Goal: Task Accomplishment & Management: Complete application form

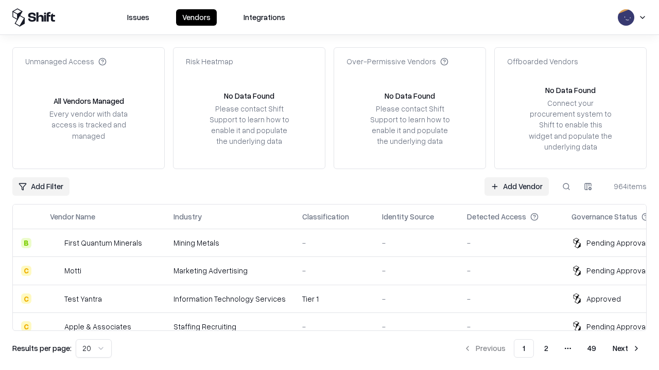
click at [516, 186] on link "Add Vendor" at bounding box center [516, 186] width 64 height 19
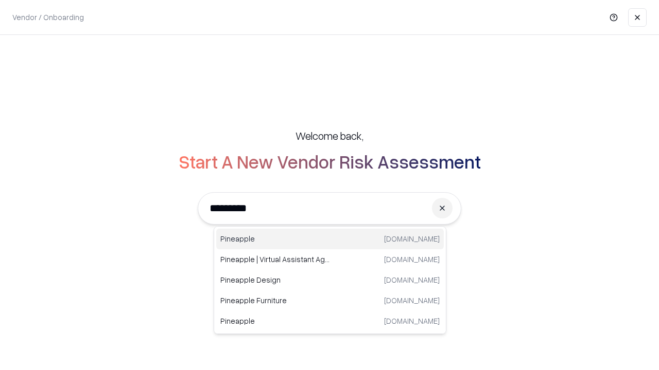
click at [330, 239] on div "Pineapple [DOMAIN_NAME]" at bounding box center [329, 239] width 227 height 21
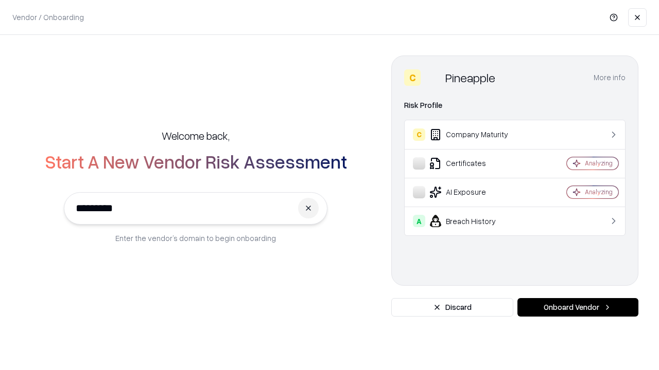
type input "*********"
click at [577, 308] on button "Onboard Vendor" at bounding box center [577, 307] width 121 height 19
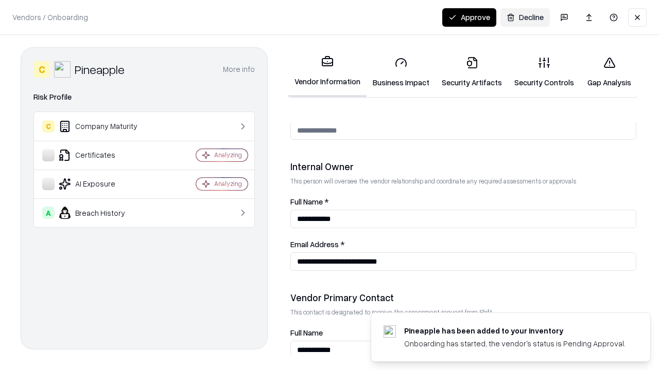
scroll to position [533, 0]
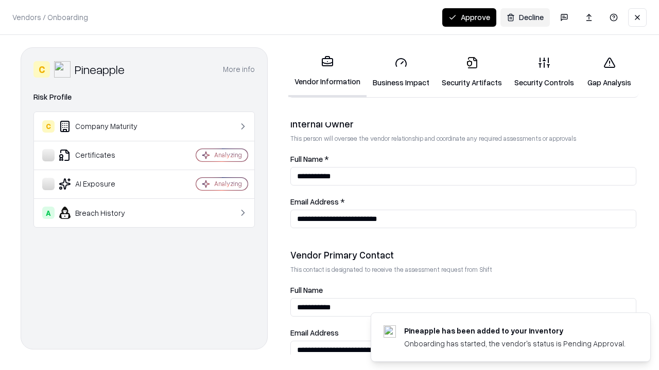
click at [401, 72] on link "Business Impact" at bounding box center [400, 72] width 69 height 48
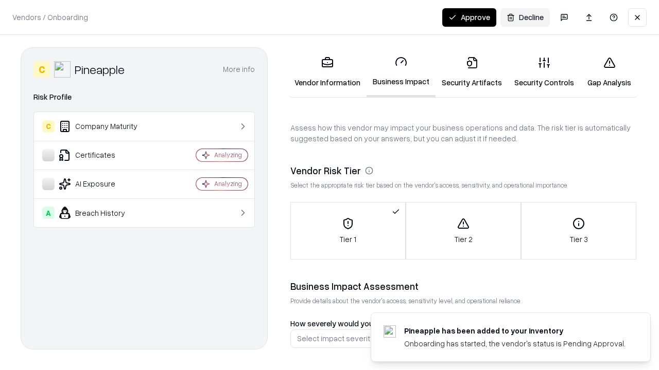
click at [471, 72] on link "Security Artifacts" at bounding box center [471, 72] width 73 height 48
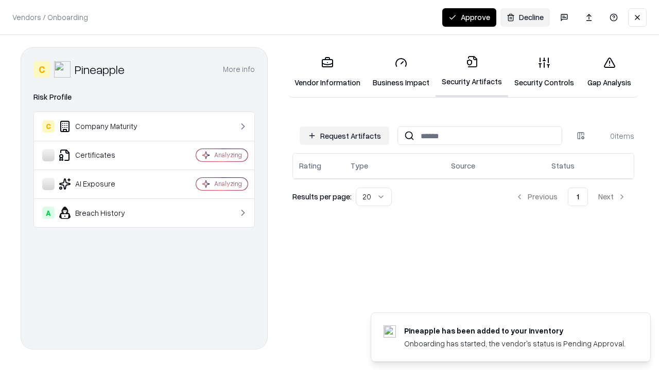
click at [344, 136] on button "Request Artifacts" at bounding box center [344, 136] width 90 height 19
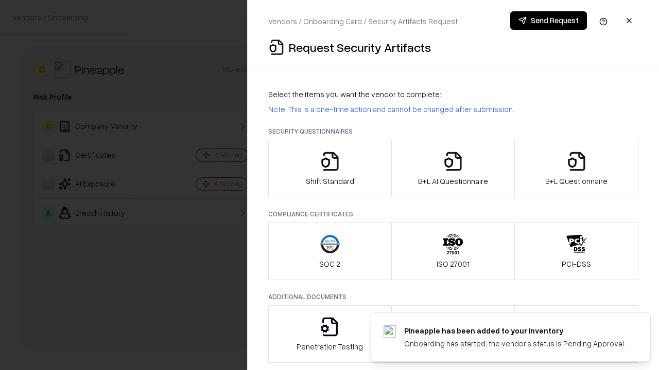
click at [329, 169] on icon "button" at bounding box center [329, 161] width 21 height 21
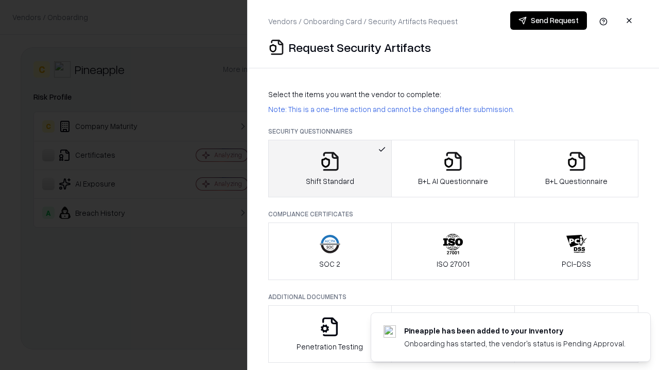
click at [548, 21] on button "Send Request" at bounding box center [548, 20] width 77 height 19
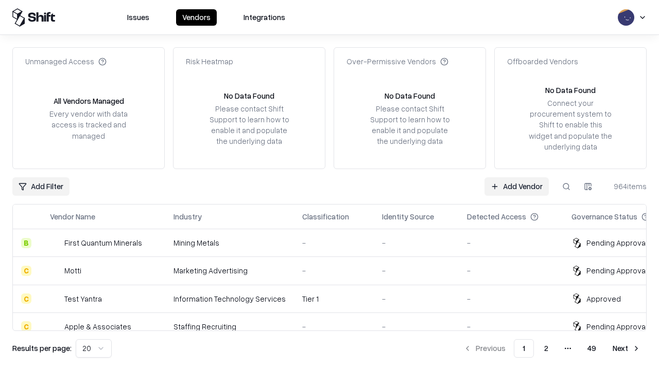
click at [566, 186] on button at bounding box center [566, 186] width 19 height 19
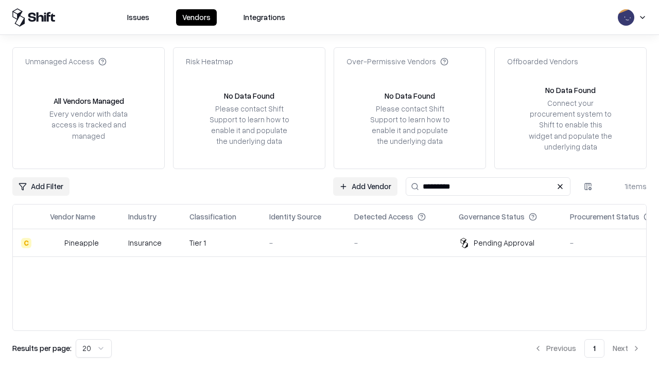
type input "*********"
click at [335, 243] on div "-" at bounding box center [303, 243] width 68 height 11
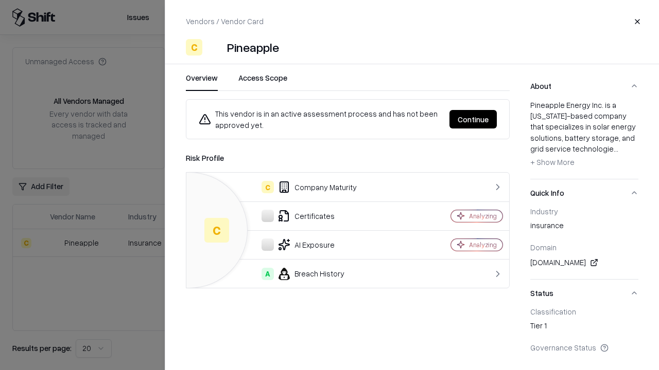
click at [473, 119] on button "Continue" at bounding box center [472, 119] width 47 height 19
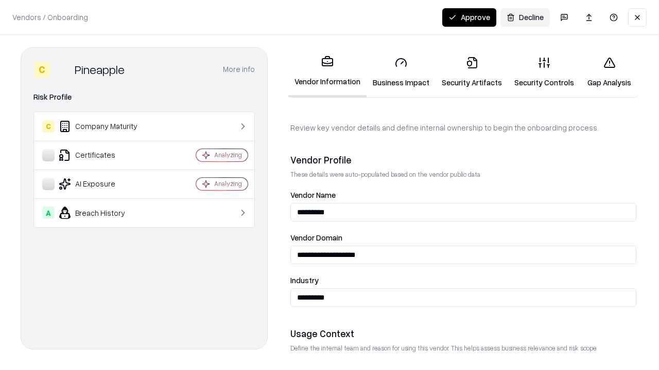
click at [471, 72] on link "Security Artifacts" at bounding box center [471, 72] width 73 height 48
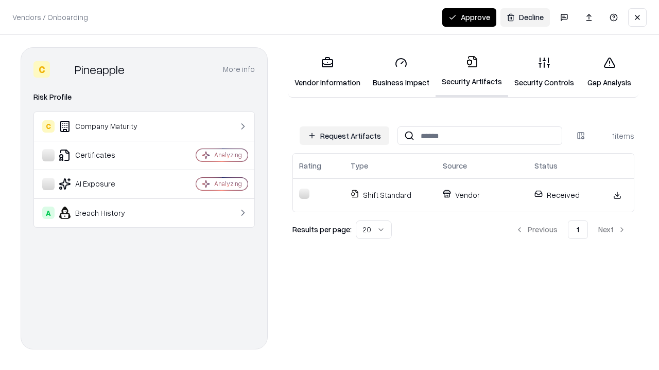
click at [469, 17] on button "Approve" at bounding box center [469, 17] width 54 height 19
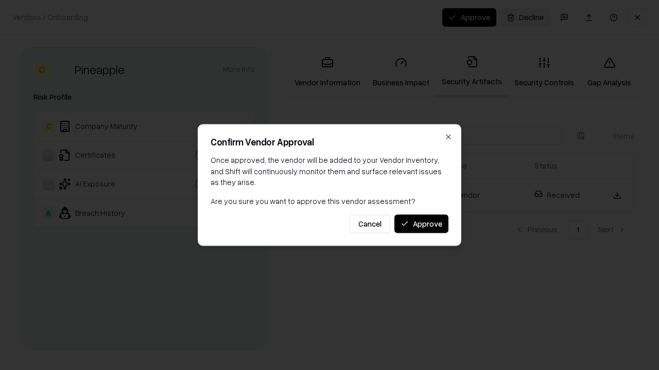
click at [421, 224] on button "Approve" at bounding box center [421, 224] width 54 height 19
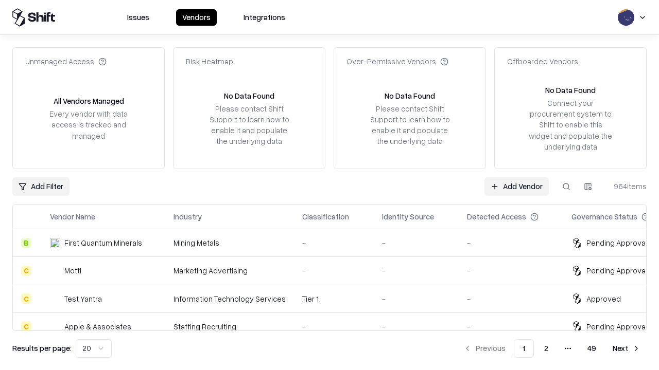
type input "*********"
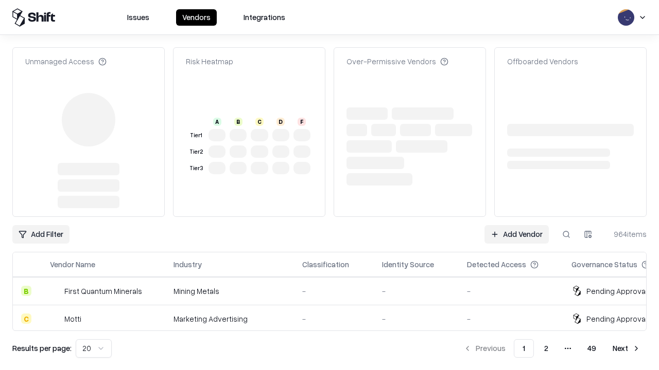
click at [516, 225] on link "Add Vendor" at bounding box center [516, 234] width 64 height 19
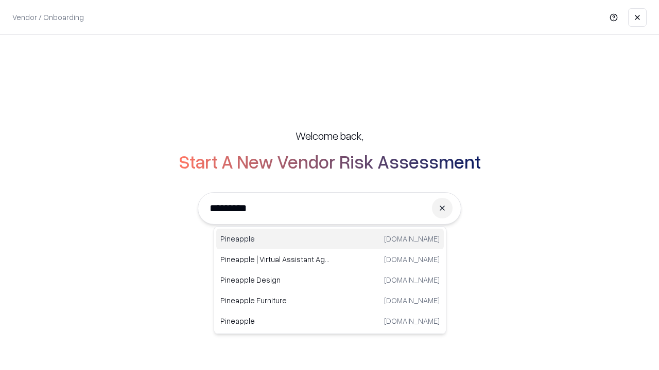
click at [330, 239] on div "Pineapple [DOMAIN_NAME]" at bounding box center [329, 239] width 227 height 21
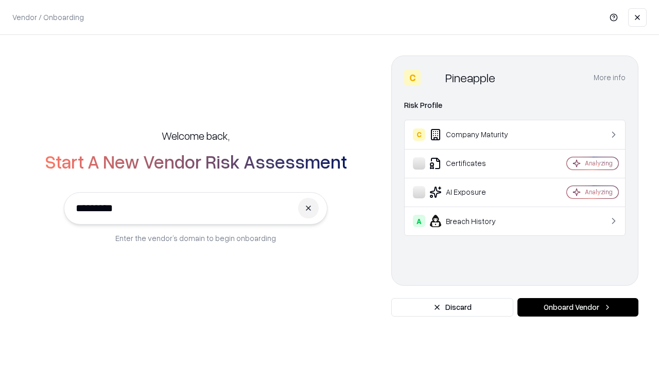
type input "*********"
click at [577, 308] on button "Onboard Vendor" at bounding box center [577, 307] width 121 height 19
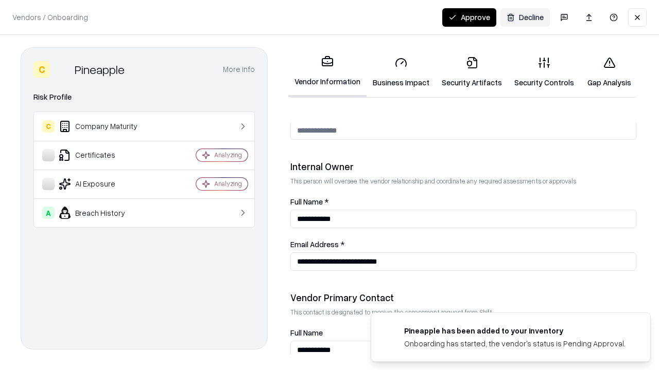
scroll to position [533, 0]
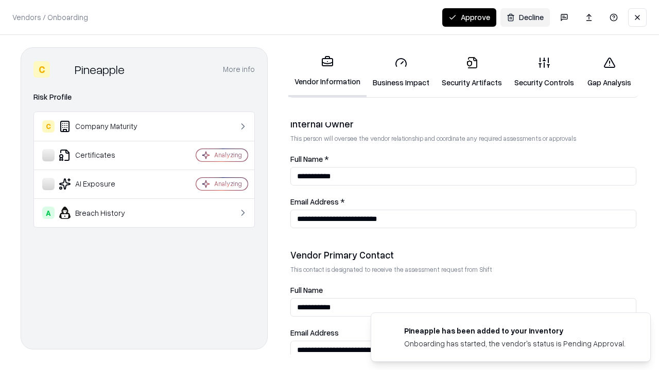
click at [469, 17] on button "Approve" at bounding box center [469, 17] width 54 height 19
